Goal: Information Seeking & Learning: Understand process/instructions

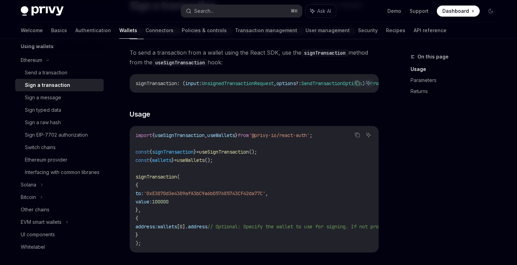
scroll to position [195, 0]
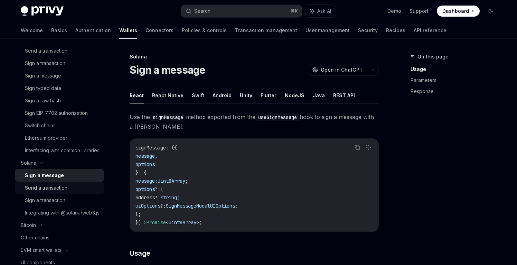
click at [49, 192] on div "Send a transaction" at bounding box center [46, 187] width 43 height 8
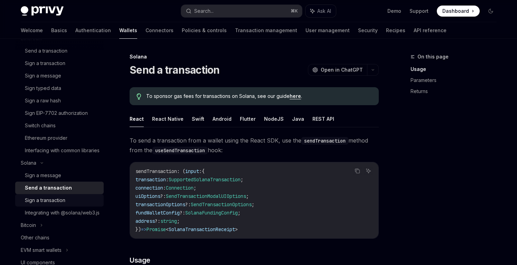
click at [49, 204] on div "Sign a transaction" at bounding box center [45, 200] width 40 height 8
type textarea "*"
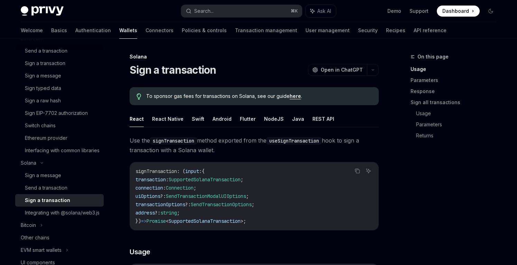
click at [298, 96] on link "here" at bounding box center [295, 96] width 11 height 6
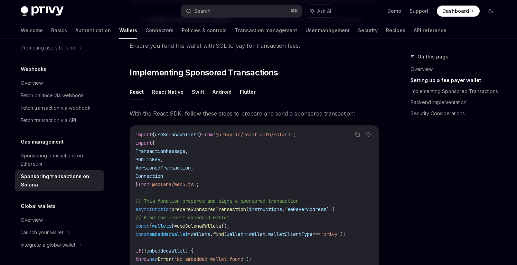
scroll to position [515, 0]
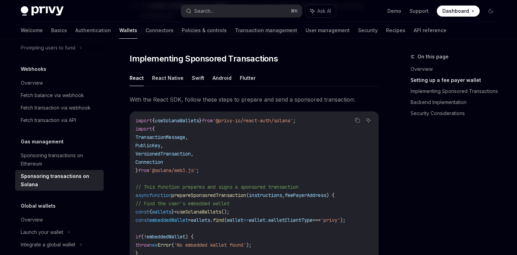
type textarea "*"
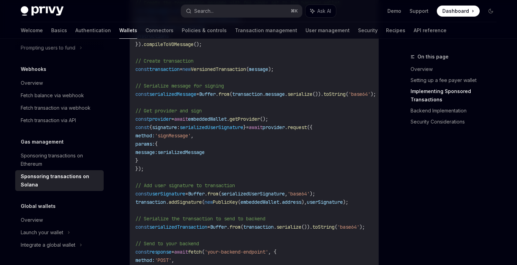
scroll to position [814, 0]
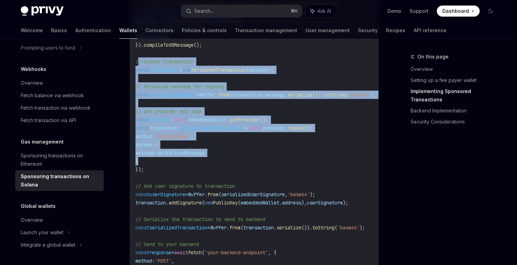
drag, startPoint x: 138, startPoint y: 60, endPoint x: 290, endPoint y: 163, distance: 183.1
click at [290, 163] on code "import { useSolanaWallets } from '@privy-io/react-auth/solana' ; import { Trans…" at bounding box center [263, 78] width 257 height 522
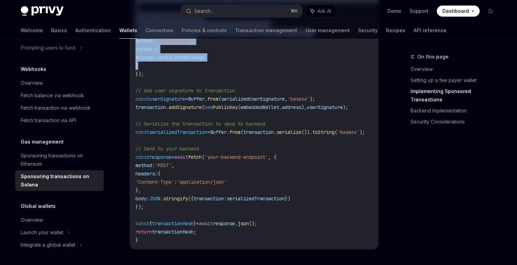
scroll to position [918, 0]
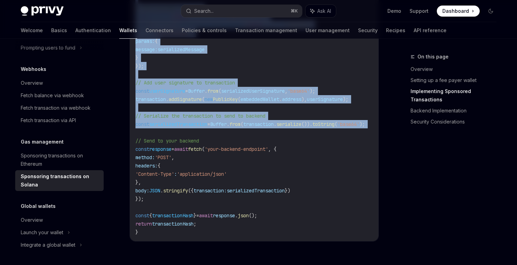
copy code "// Create transaction const transaction = new VersionedTransaction ( message );…"
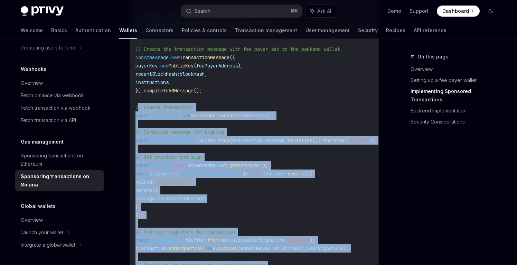
scroll to position [770, 0]
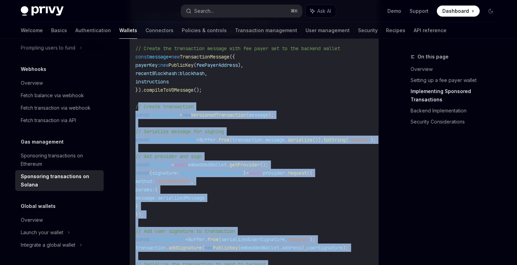
click at [226, 135] on code "import { useSolanaWallets } from '@privy-io/react-auth/solana' ; import { Trans…" at bounding box center [263, 123] width 257 height 522
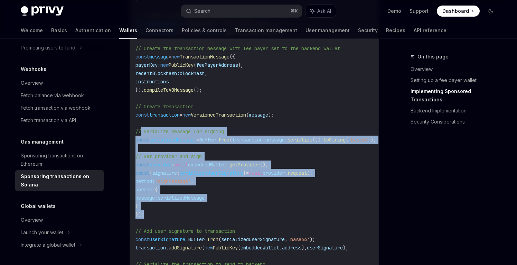
drag, startPoint x: 141, startPoint y: 133, endPoint x: 217, endPoint y: 217, distance: 113.5
click at [217, 217] on code "import { useSolanaWallets } from '@privy-io/react-auth/solana' ; import { Trans…" at bounding box center [263, 123] width 257 height 522
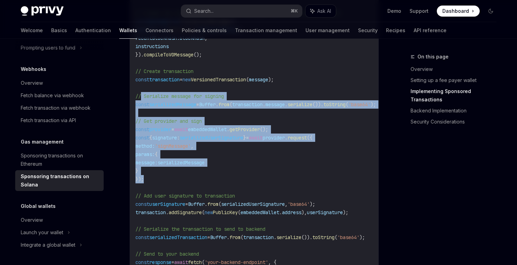
scroll to position [809, 0]
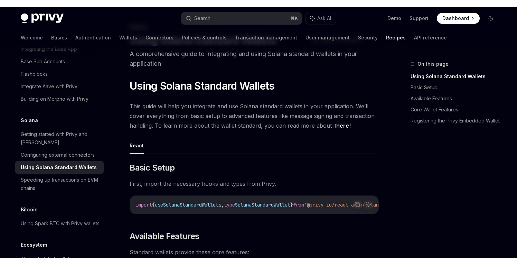
scroll to position [4, 0]
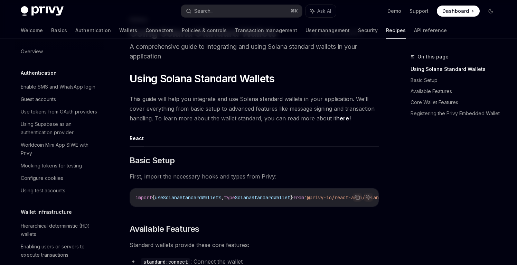
type textarea "*"
click at [253, 11] on button "Search... ⌘ K" at bounding box center [241, 11] width 121 height 12
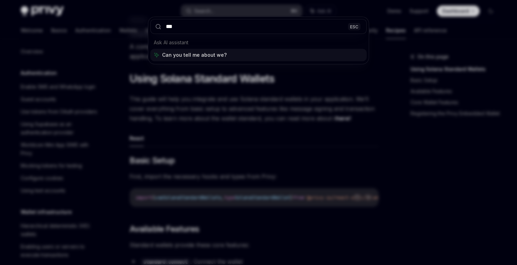
type input "****"
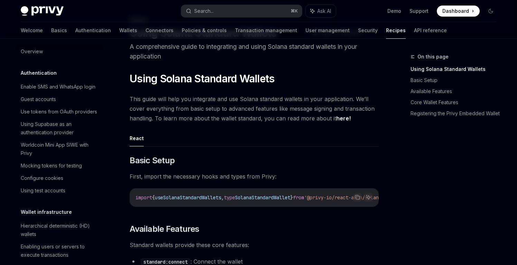
type textarea "*"
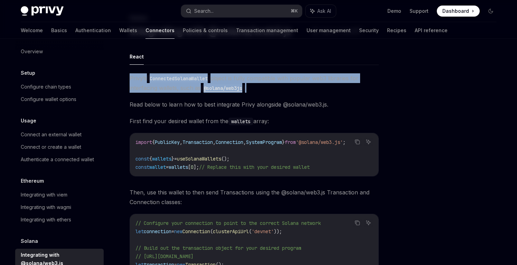
drag, startPoint x: 130, startPoint y: 78, endPoint x: 287, endPoint y: 85, distance: 157.4
click at [287, 85] on div "Solana Integrating with @solana/web3.js OpenAI Open in ChatGPT OpenAI Open in C…" at bounding box center [189, 213] width 381 height 398
copy span "Privy’s ConnectedSolanaWallet object is fully compatible with popular web3 libr…"
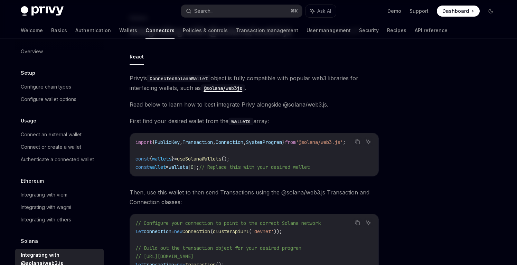
click at [418, 124] on div at bounding box center [449, 159] width 105 height 212
